Goal: Find specific page/section: Find specific page/section

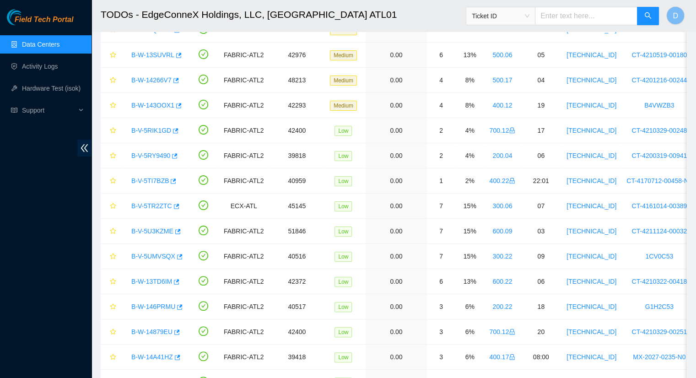
scroll to position [104, 0]
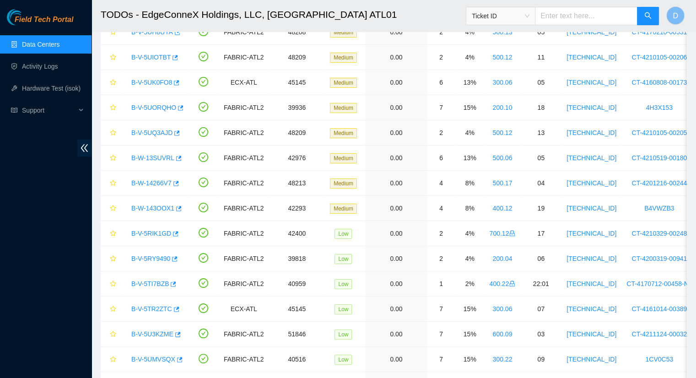
click at [56, 44] on link "Data Centers" at bounding box center [41, 44] width 38 height 7
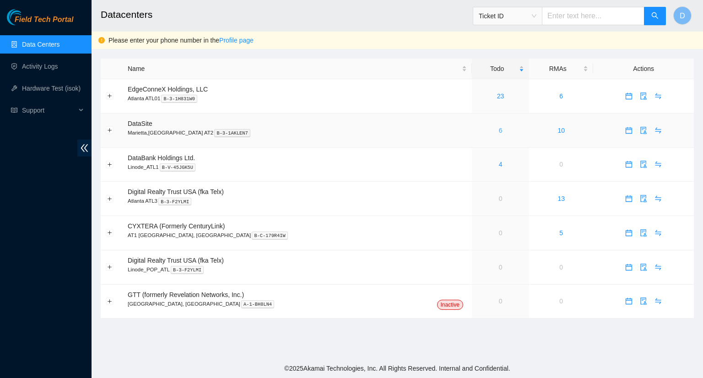
click at [499, 130] on link "6" at bounding box center [501, 130] width 4 height 7
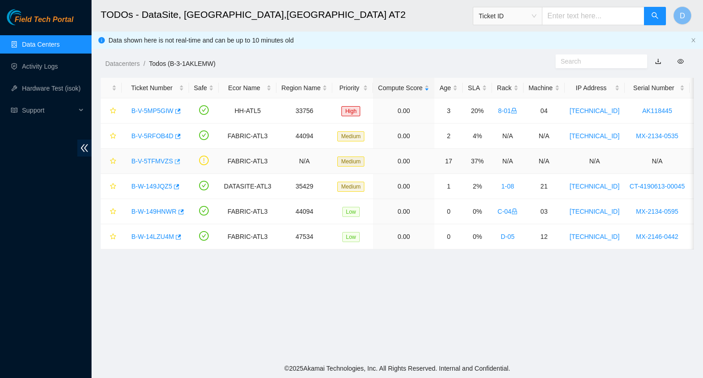
click at [175, 163] on icon "button" at bounding box center [176, 161] width 6 height 6
click at [482, 301] on main "TODOs - DataSite, [GEOGRAPHIC_DATA],[GEOGRAPHIC_DATA] AT2 Ticket ID D Data show…" at bounding box center [398, 179] width 612 height 359
click at [41, 68] on link "Activity Logs" at bounding box center [40, 66] width 36 height 7
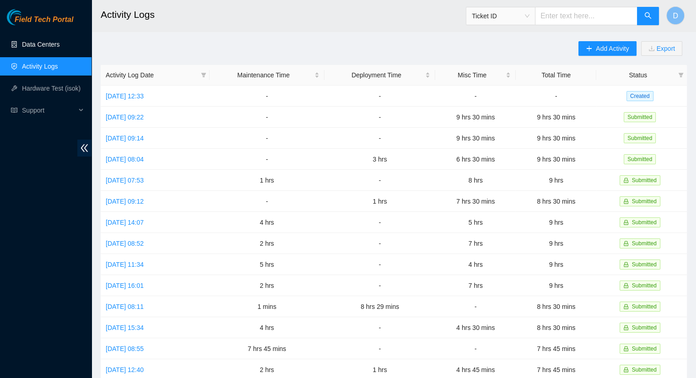
click at [49, 48] on link "Data Centers" at bounding box center [41, 44] width 38 height 7
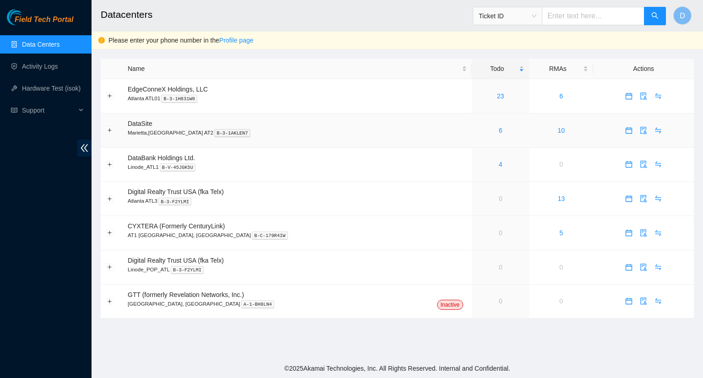
click at [472, 136] on td "6" at bounding box center [500, 131] width 57 height 34
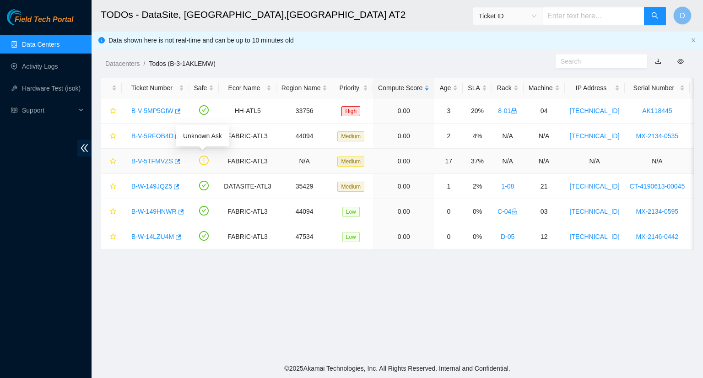
click at [201, 160] on icon "exclamation-circle" at bounding box center [204, 161] width 10 height 10
click at [196, 162] on td at bounding box center [204, 161] width 30 height 25
click at [60, 43] on link "Data Centers" at bounding box center [41, 44] width 38 height 7
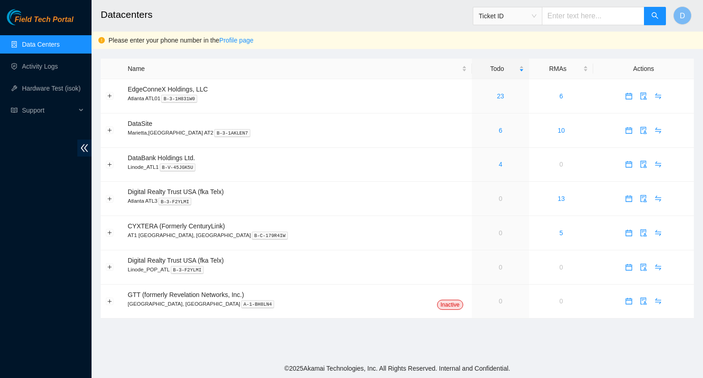
click at [582, 20] on input "text" at bounding box center [593, 16] width 103 height 18
paste input "B-W-14N72LX"
type input "B-W-14N72LX"
click at [656, 19] on icon "search" at bounding box center [654, 15] width 7 height 7
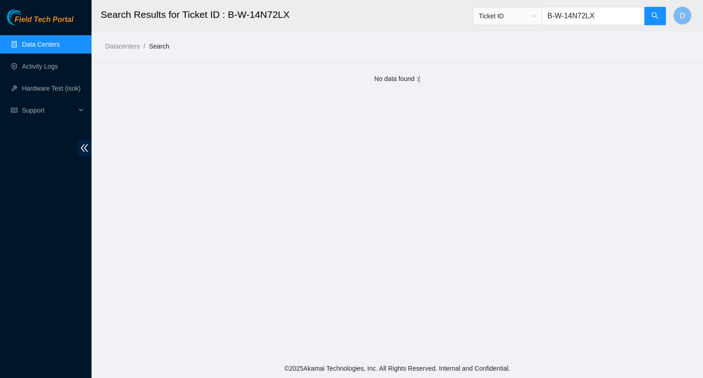
drag, startPoint x: 604, startPoint y: 17, endPoint x: 550, endPoint y: 26, distance: 55.2
click at [552, 28] on div "Ticket ID B-W-14N72LX" at bounding box center [570, 15] width 194 height 29
click at [53, 48] on link "Data Centers" at bounding box center [41, 44] width 38 height 7
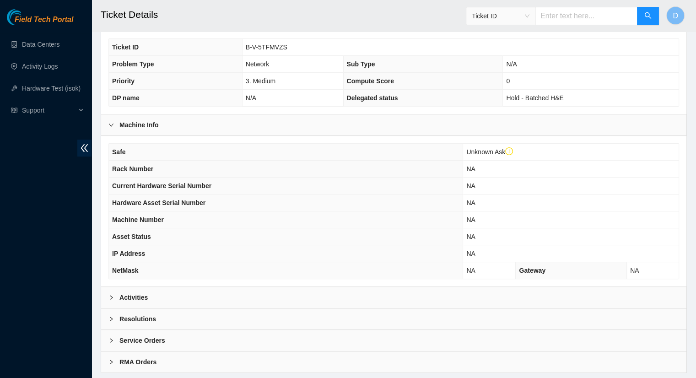
scroll to position [258, 0]
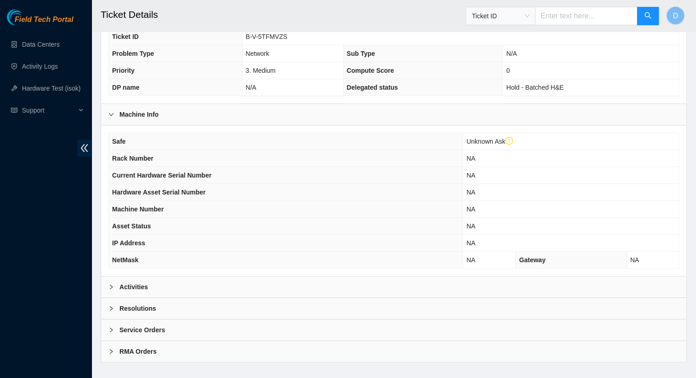
click at [152, 276] on div "Activities" at bounding box center [393, 286] width 585 height 21
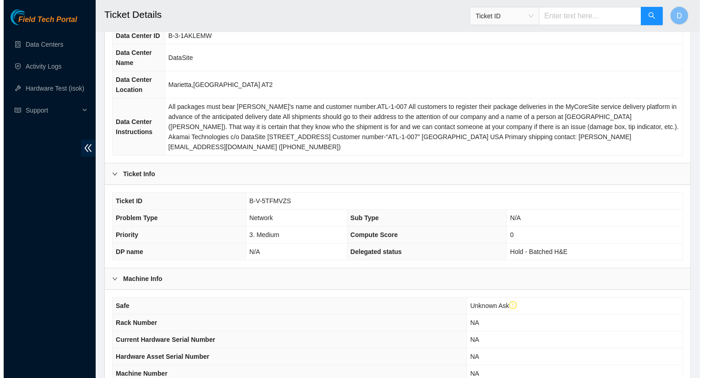
scroll to position [0, 0]
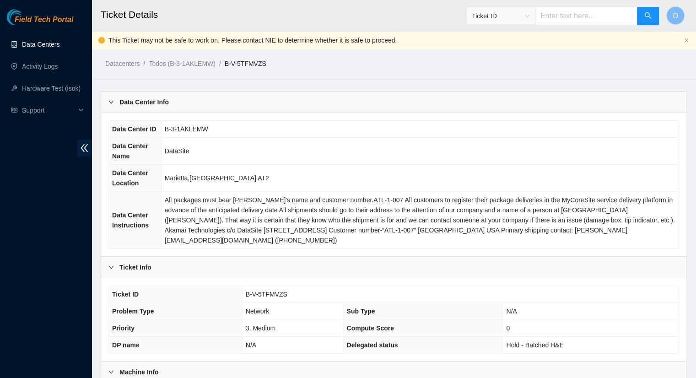
click at [50, 46] on link "Data Centers" at bounding box center [41, 44] width 38 height 7
